Goal: Check status: Check status

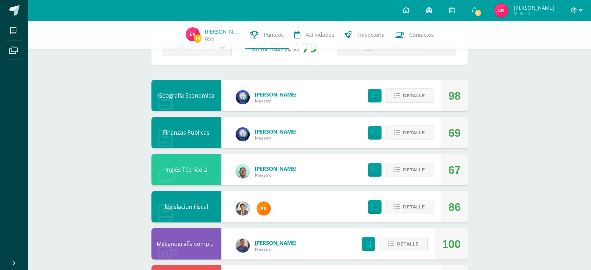
scroll to position [78, 0]
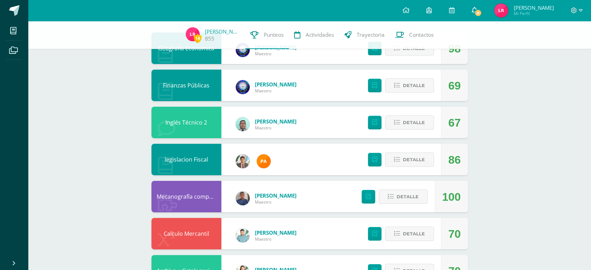
click at [482, 9] on span "8" at bounding box center [478, 13] width 8 height 8
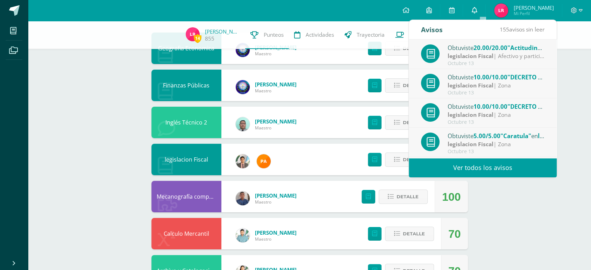
click at [486, 9] on link "0" at bounding box center [474, 10] width 22 height 21
click at [576, 197] on div "14 [PERSON_NAME] 855 Punteos Actividades Trayectoria Contactos Pendiente Unidad…" at bounding box center [309, 158] width 563 height 431
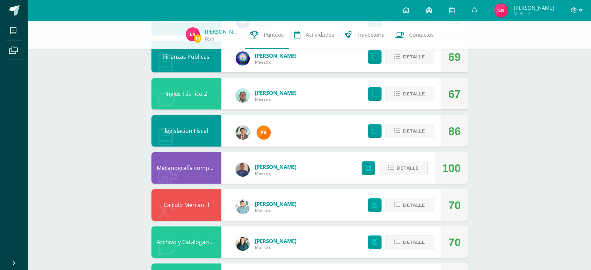
scroll to position [105, 0]
